Goal: Information Seeking & Learning: Learn about a topic

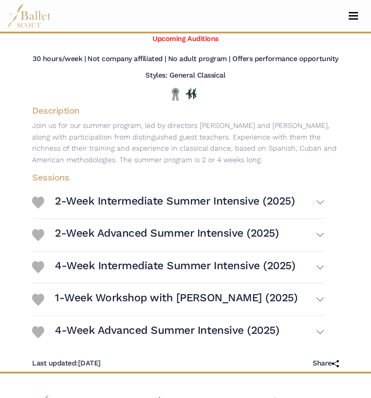
scroll to position [86, 0]
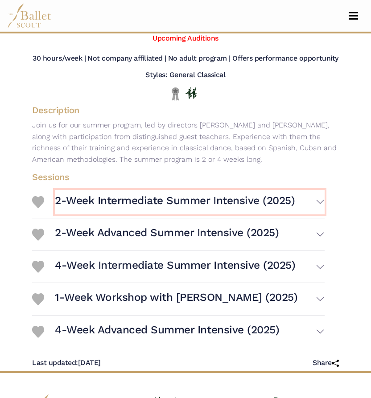
click at [104, 200] on h3 "2-Week Intermediate Summer Intensive (2025)" at bounding box center [175, 200] width 240 height 14
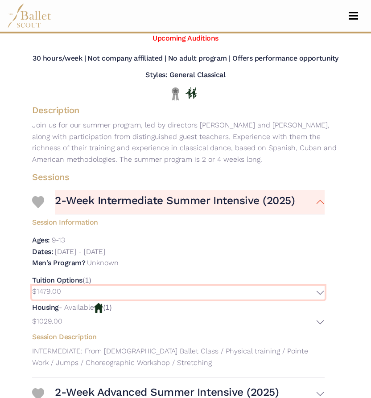
click at [316, 289] on button "$1479.00" at bounding box center [178, 293] width 292 height 14
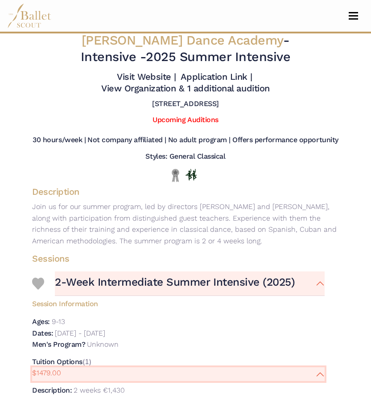
scroll to position [0, 0]
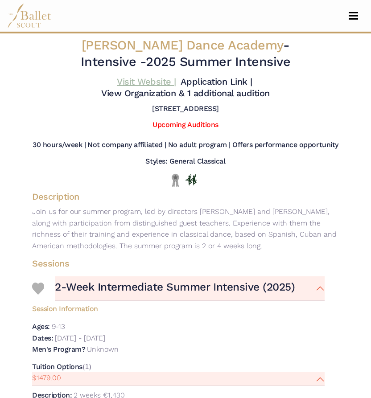
click at [142, 78] on link "Visit Website |" at bounding box center [146, 81] width 59 height 11
click at [346, 16] on button "Toggle navigation" at bounding box center [353, 16] width 21 height 8
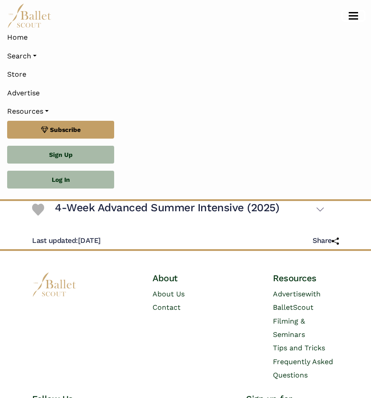
scroll to position [579, 0]
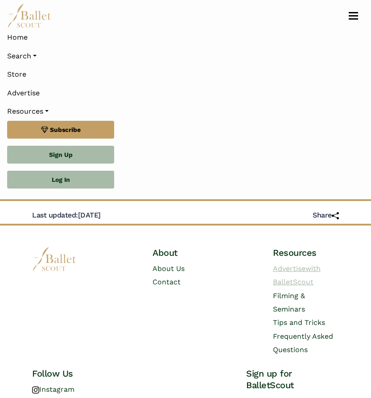
click at [301, 284] on span "with BalletScout" at bounding box center [297, 275] width 48 height 22
click at [205, 151] on li "Sign Up" at bounding box center [185, 158] width 356 height 25
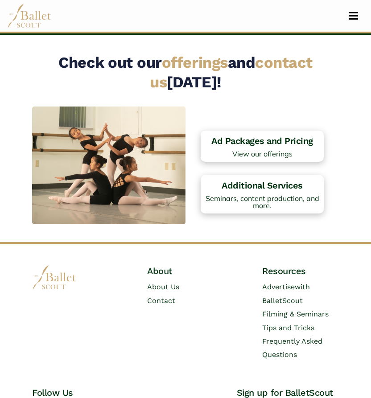
scroll to position [891, 0]
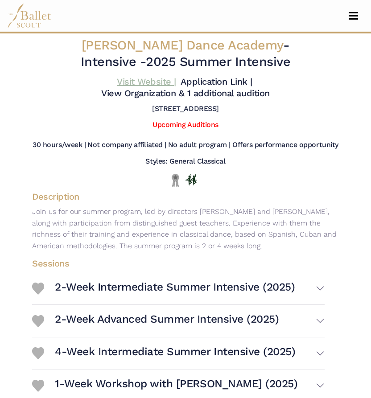
click at [146, 81] on link "Visit Website |" at bounding box center [146, 81] width 59 height 11
